Goal: Check status

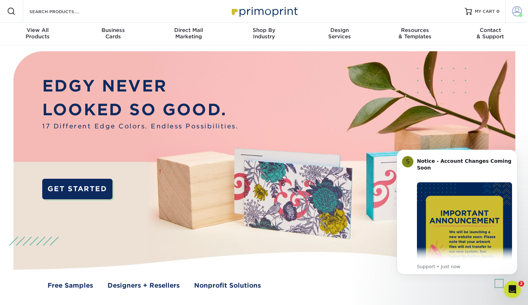
click at [519, 9] on span at bounding box center [517, 11] width 10 height 10
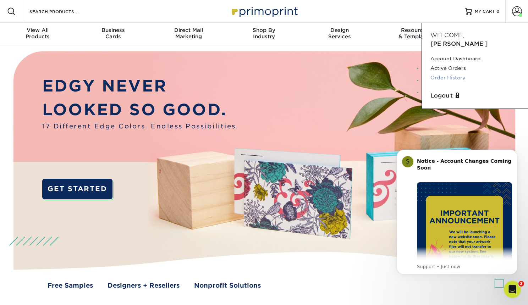
click at [455, 73] on link "Order History" at bounding box center [475, 78] width 89 height 10
click at [451, 73] on link "Order History" at bounding box center [475, 78] width 89 height 10
click at [453, 73] on link "Order History" at bounding box center [475, 78] width 89 height 10
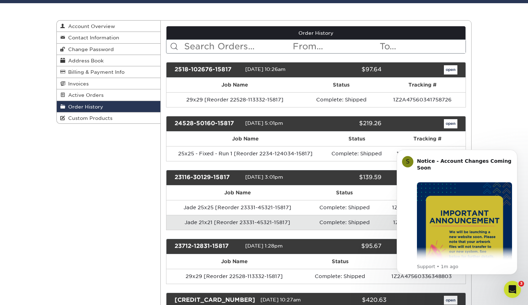
click at [515, 150] on icon "Dismiss notification" at bounding box center [516, 152] width 4 height 4
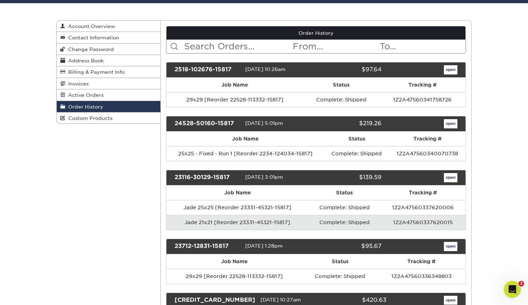
click at [451, 71] on link "open" at bounding box center [450, 69] width 13 height 9
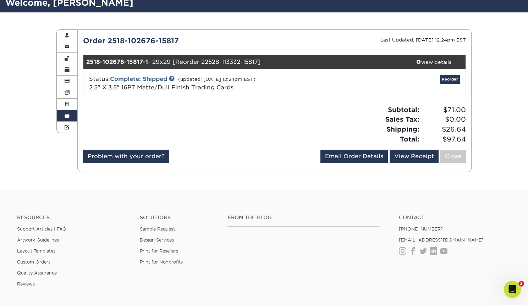
scroll to position [52, 0]
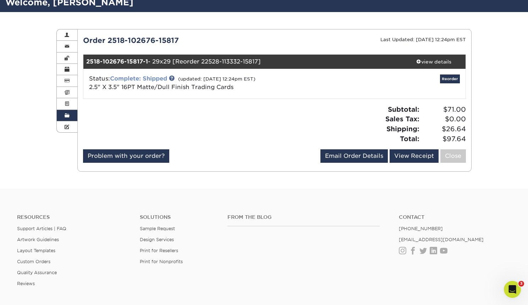
click at [158, 78] on link "Complete: Shipped" at bounding box center [138, 78] width 57 height 7
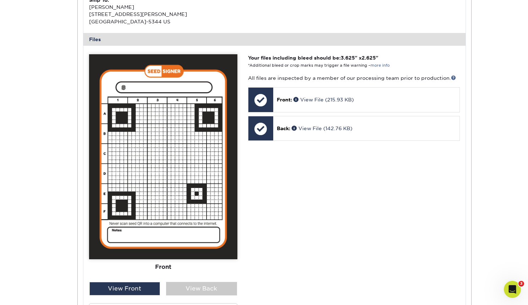
scroll to position [251, 0]
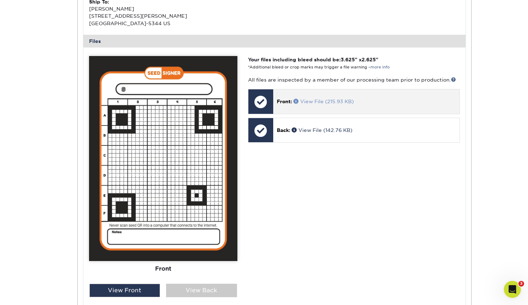
click at [339, 99] on link "View File (215.93 KB)" at bounding box center [324, 102] width 60 height 6
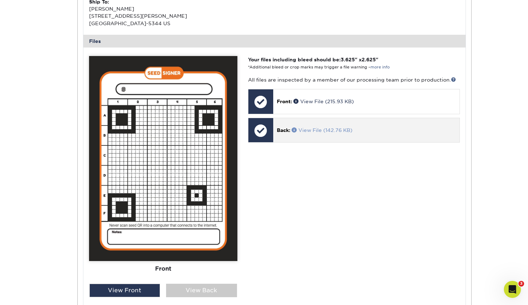
click at [333, 127] on link "View File (142.76 KB)" at bounding box center [322, 130] width 61 height 6
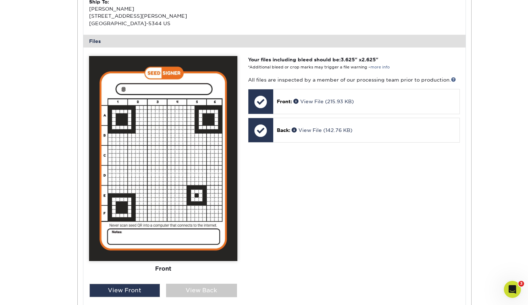
click at [343, 170] on div "Your files including bleed should be: 3.625 " x 2.625 " *Additional bleed or cr…" at bounding box center [354, 196] width 223 height 281
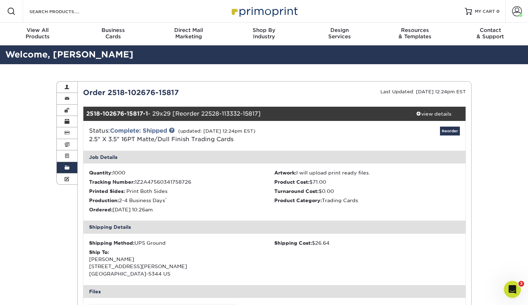
scroll to position [0, 0]
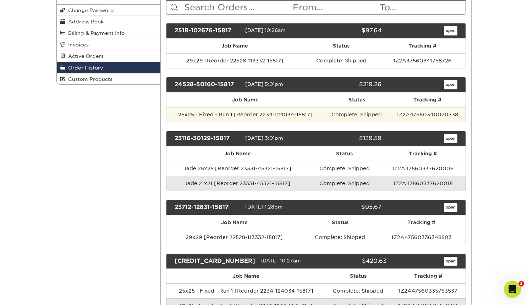
scroll to position [100, 0]
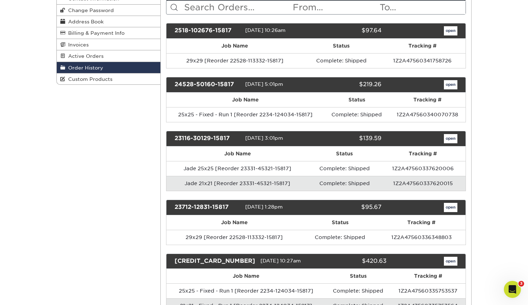
click at [451, 83] on link "open" at bounding box center [450, 84] width 13 height 9
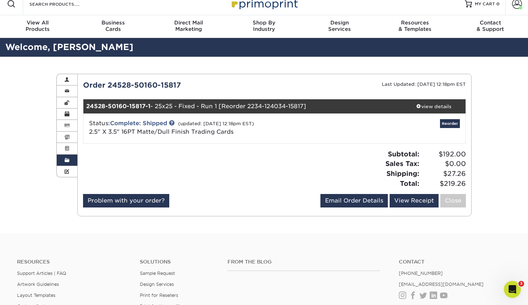
scroll to position [8, 0]
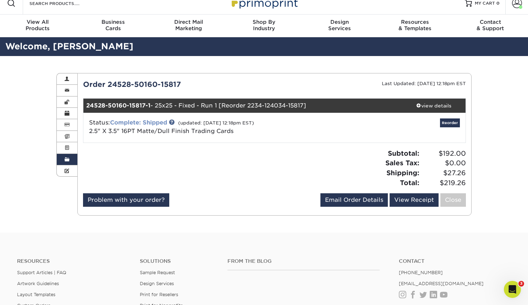
click at [151, 122] on link "Complete: Shipped" at bounding box center [138, 122] width 57 height 7
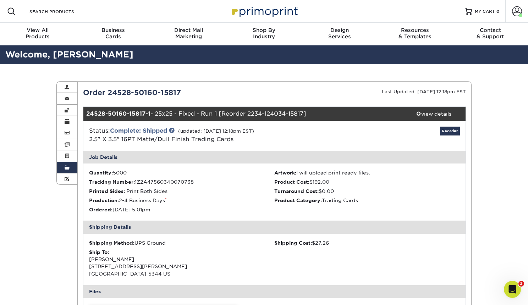
scroll to position [0, 0]
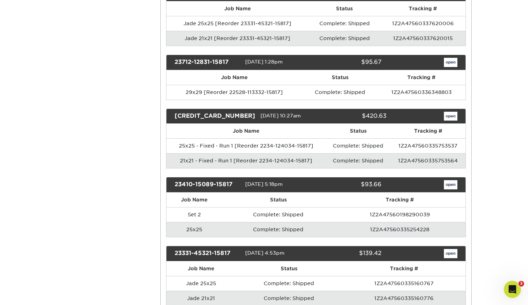
scroll to position [246, 0]
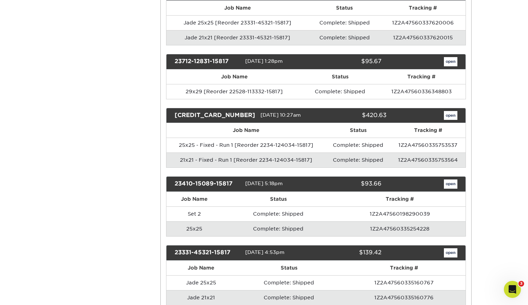
click at [452, 115] on link "open" at bounding box center [450, 115] width 13 height 9
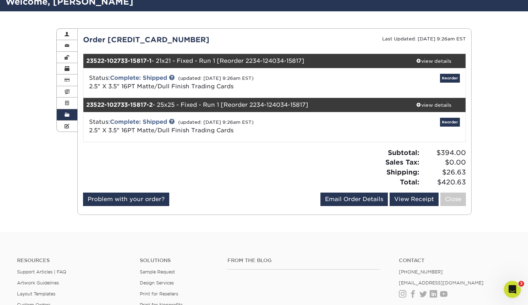
scroll to position [55, 0]
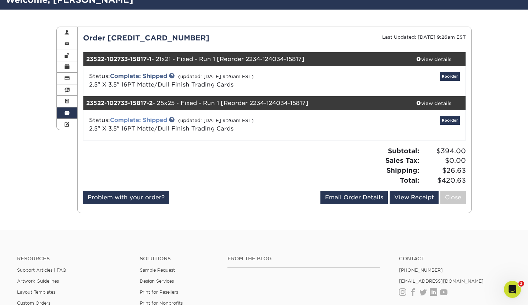
click at [134, 119] on link "Complete: Shipped" at bounding box center [138, 120] width 57 height 7
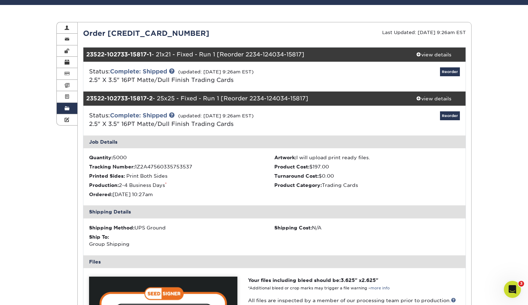
scroll to position [7, 0]
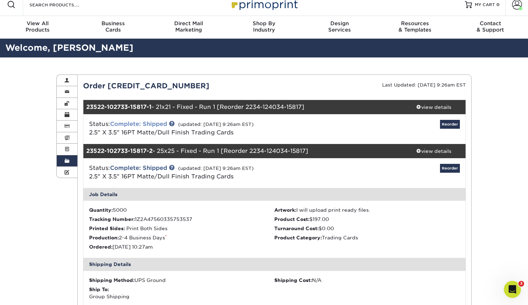
click at [147, 122] on link "Complete: Shipped" at bounding box center [138, 124] width 57 height 7
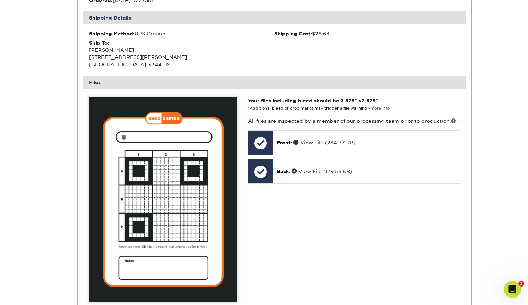
scroll to position [245, 0]
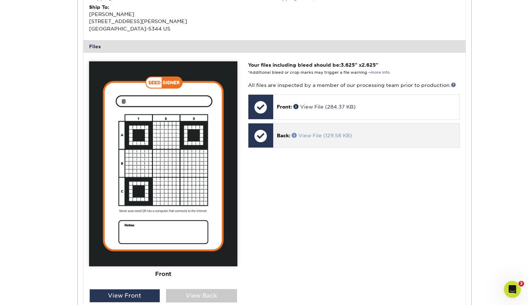
click at [320, 133] on link "View File (129.58 KB)" at bounding box center [322, 136] width 60 height 6
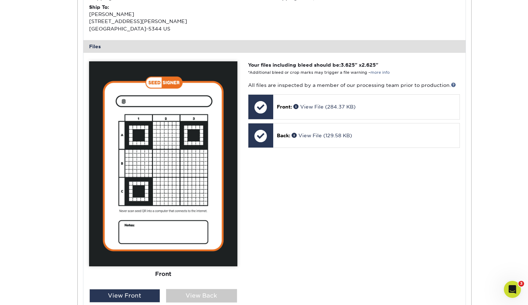
click at [509, 288] on icon "Open Intercom Messenger" at bounding box center [513, 290] width 12 height 12
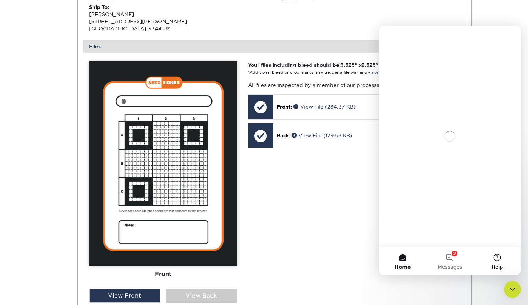
scroll to position [0, 0]
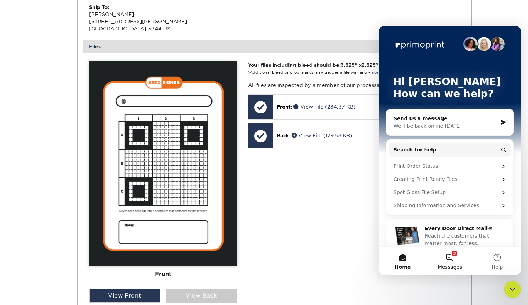
click at [452, 254] on button "3 Messages" at bounding box center [449, 261] width 47 height 28
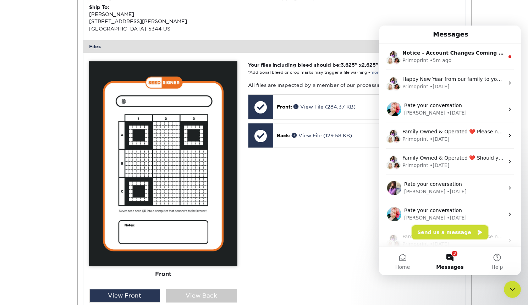
click at [441, 230] on button "Send us a message" at bounding box center [450, 232] width 77 height 14
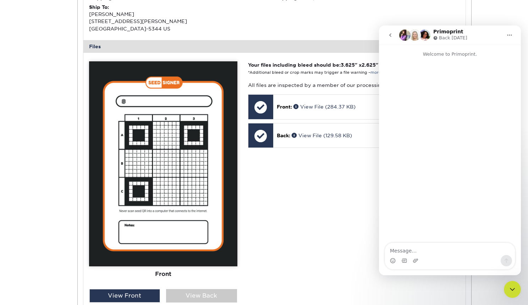
click at [406, 250] on textarea "Message…" at bounding box center [450, 249] width 130 height 12
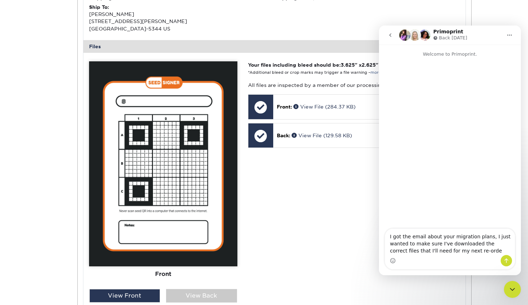
type textarea "I got the email about your migration plans, I just wanted to make sure I've dow…"
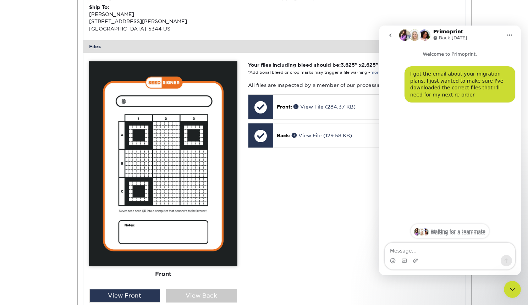
scroll to position [190, 0]
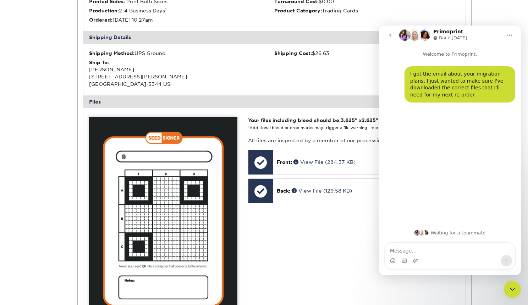
click at [327, 219] on div "Your files including bleed should be: 3.625 " x 2.625 " *Additional bleed or cr…" at bounding box center [354, 257] width 223 height 281
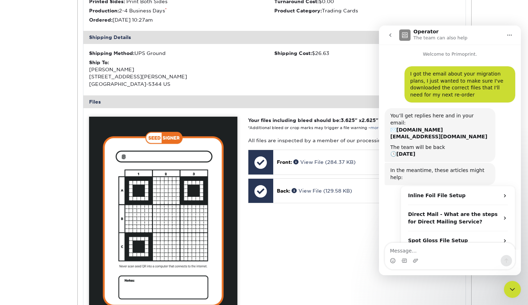
scroll to position [10, 0]
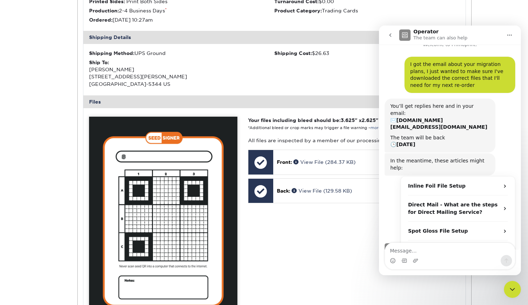
click at [396, 176] on div "Inline Foil File Setup Direct Mail - What are the steps for Direct Mailing Serv…" at bounding box center [450, 217] width 131 height 82
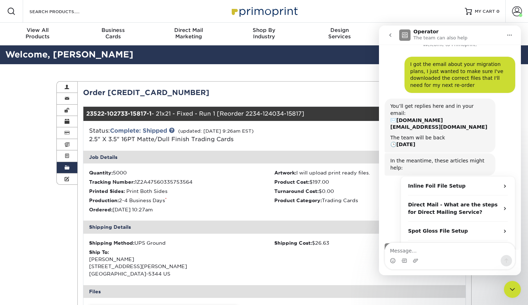
scroll to position [0, 0]
click at [389, 34] on icon "go back" at bounding box center [391, 35] width 6 height 6
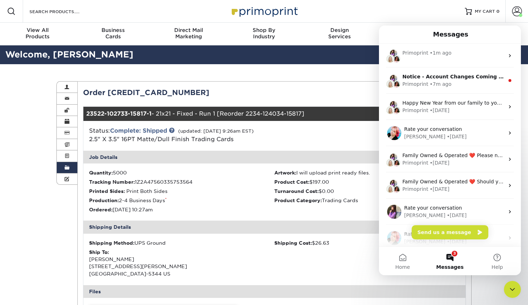
click at [511, 288] on icon "Close Intercom Messenger" at bounding box center [512, 289] width 9 height 9
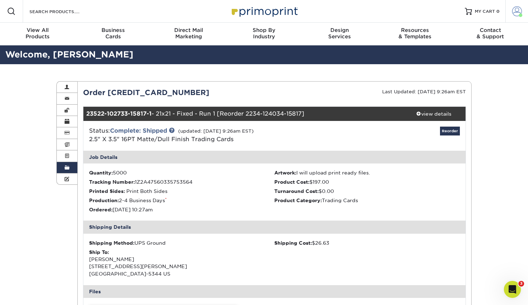
click at [517, 15] on span at bounding box center [517, 11] width 10 height 10
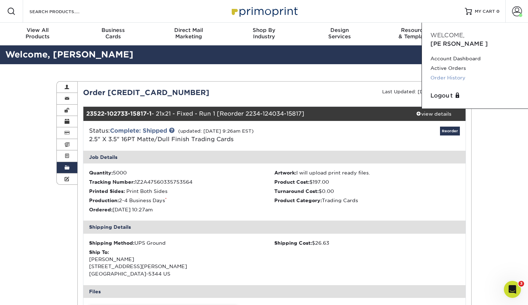
click at [451, 73] on link "Order History" at bounding box center [475, 78] width 89 height 10
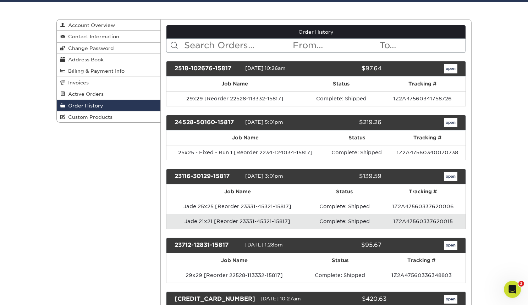
scroll to position [65, 0]
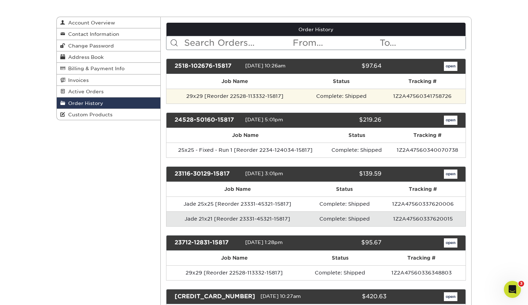
click at [251, 95] on td "29x29 [Reorder 22528-113332-15817]" at bounding box center [235, 96] width 137 height 15
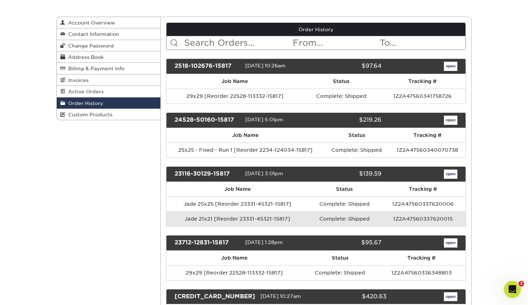
click at [453, 60] on div "2518-102676-15817 01/08/2025 10:26am $97.64 open" at bounding box center [316, 67] width 300 height 16
click at [451, 65] on link "open" at bounding box center [450, 66] width 13 height 9
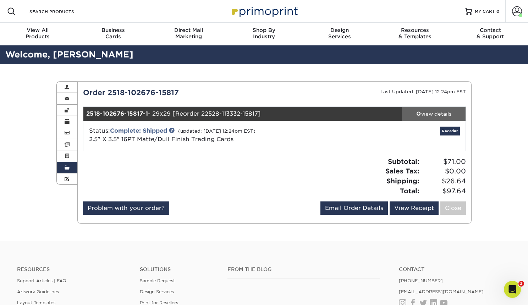
click at [436, 116] on div "view details" at bounding box center [434, 113] width 64 height 7
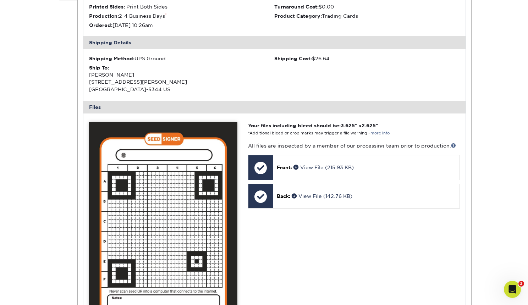
scroll to position [219, 0]
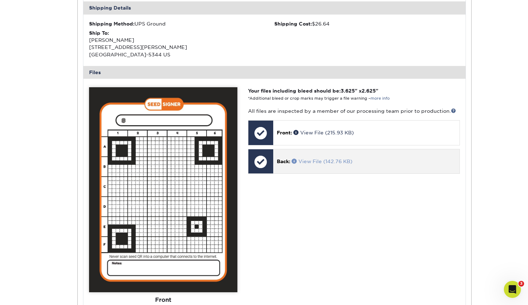
click at [325, 159] on link "View File (142.76 KB)" at bounding box center [322, 162] width 61 height 6
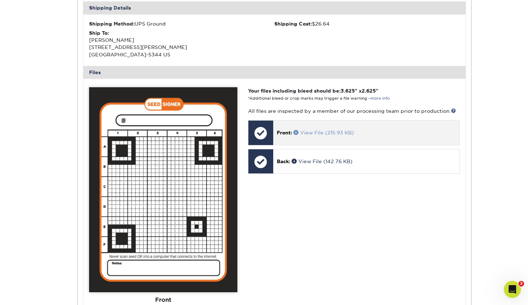
click at [326, 130] on link "View File (215.93 KB)" at bounding box center [324, 133] width 60 height 6
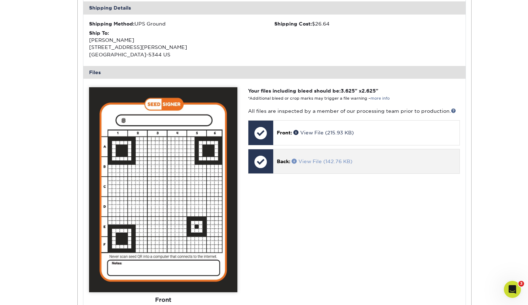
click at [311, 159] on link "View File (142.76 KB)" at bounding box center [322, 162] width 61 height 6
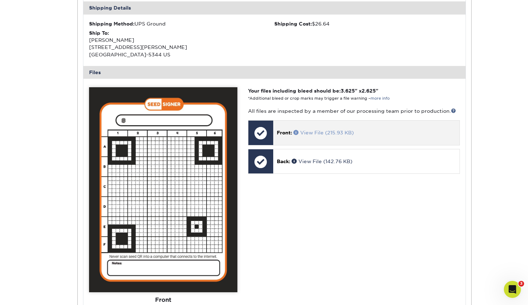
click at [312, 130] on link "View File (215.93 KB)" at bounding box center [324, 133] width 60 height 6
